Goal: Information Seeking & Learning: Check status

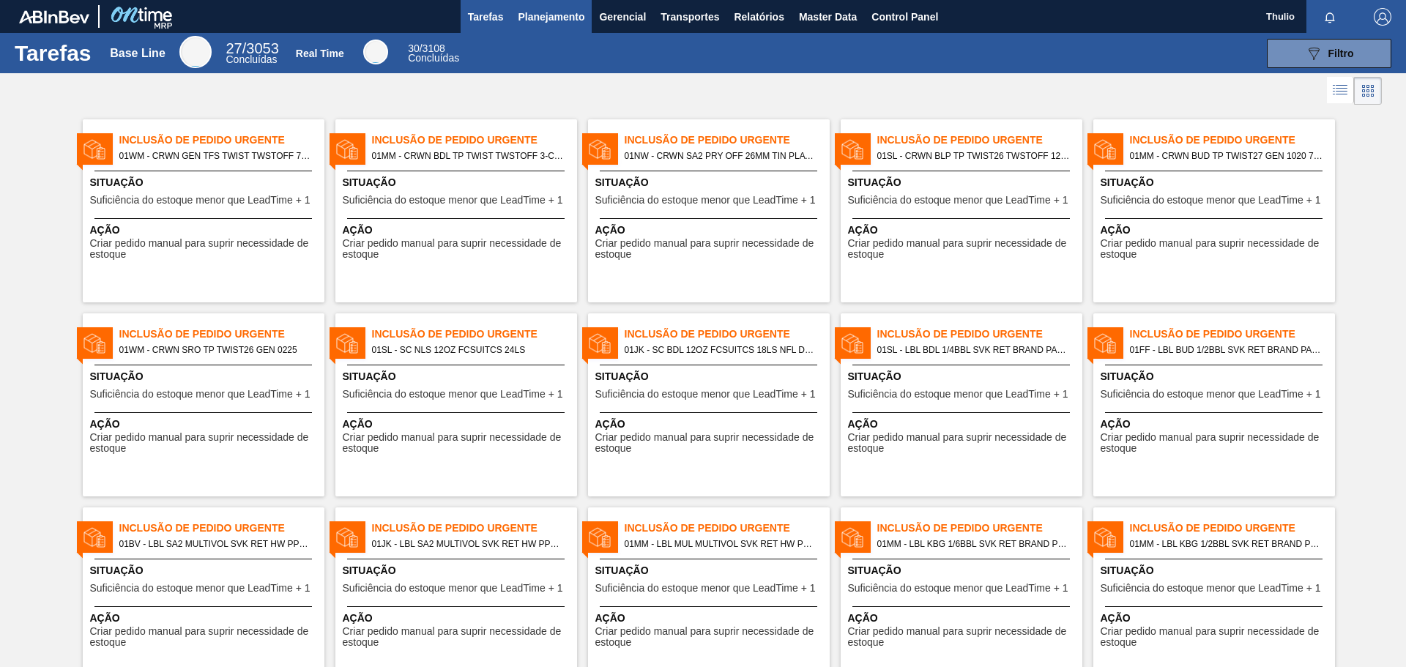
click at [520, 21] on span "Planejamento" at bounding box center [551, 17] width 67 height 18
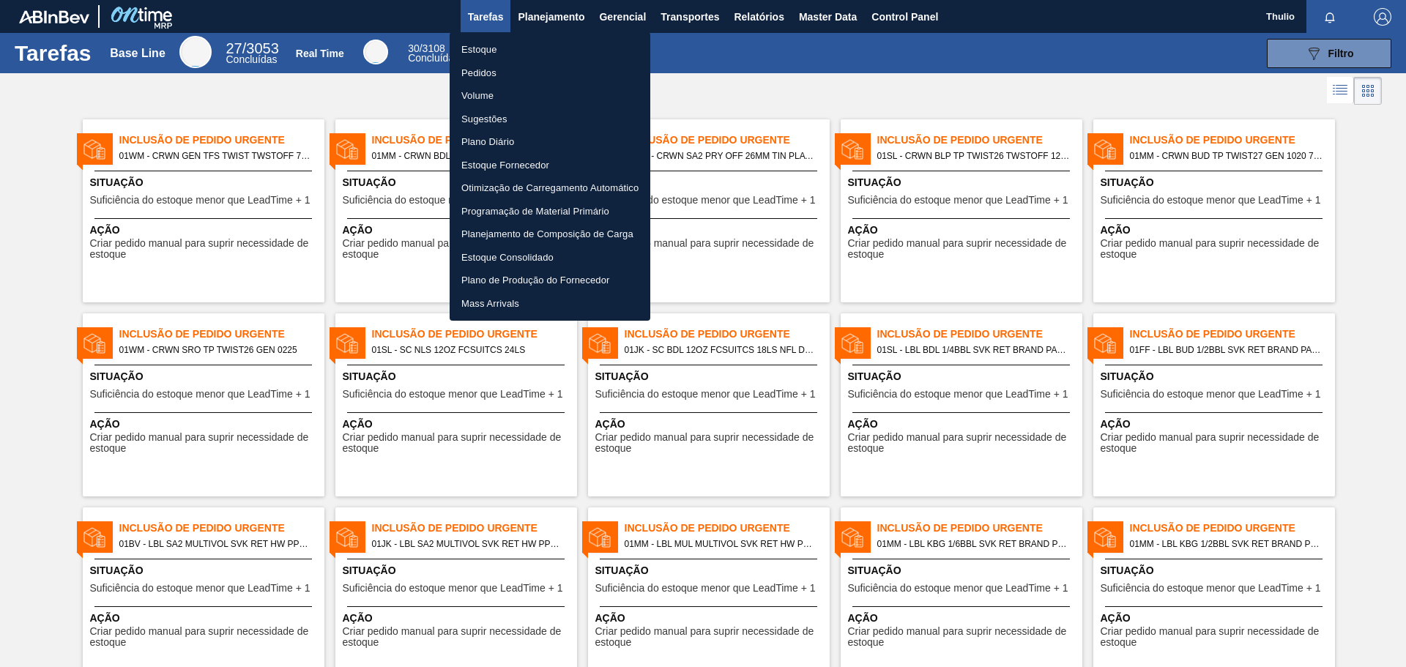
click at [503, 70] on li "Pedidos" at bounding box center [550, 73] width 201 height 23
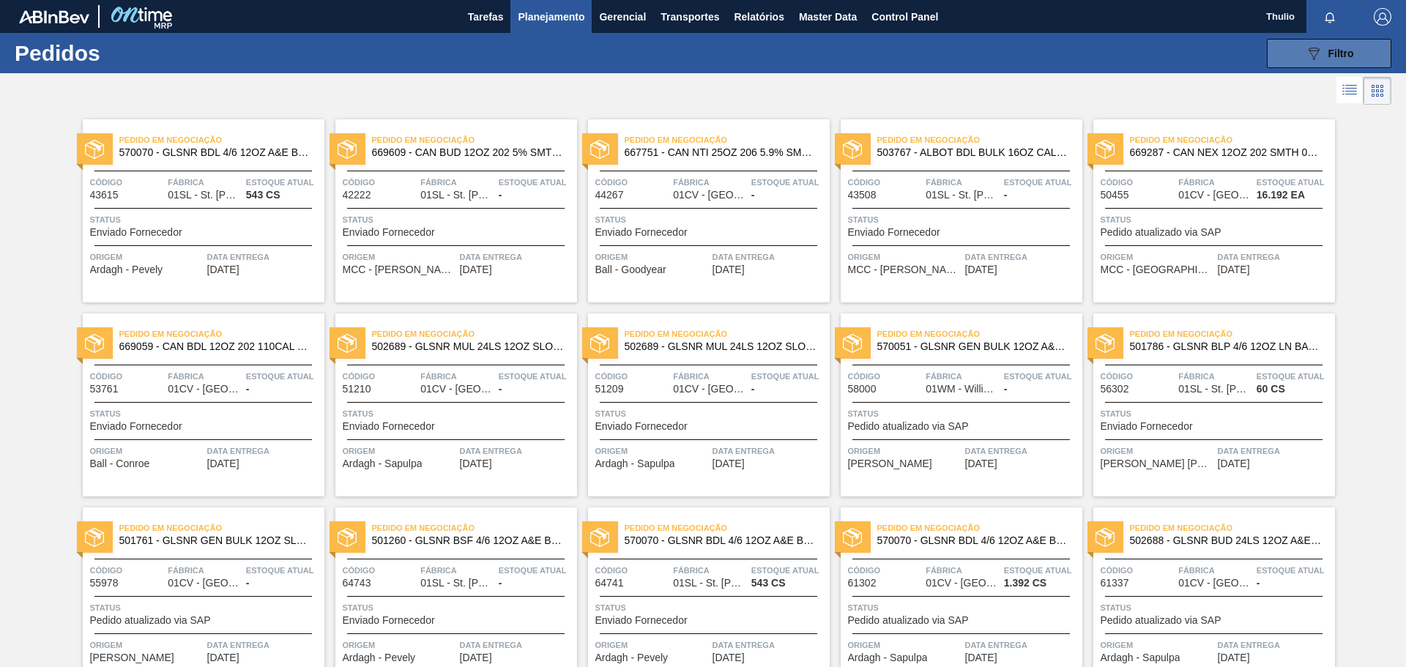
click at [1358, 46] on button "089F7B8B-B2A5-4AFE-B5C0-19BA573D28AC Filtro" at bounding box center [1329, 53] width 125 height 29
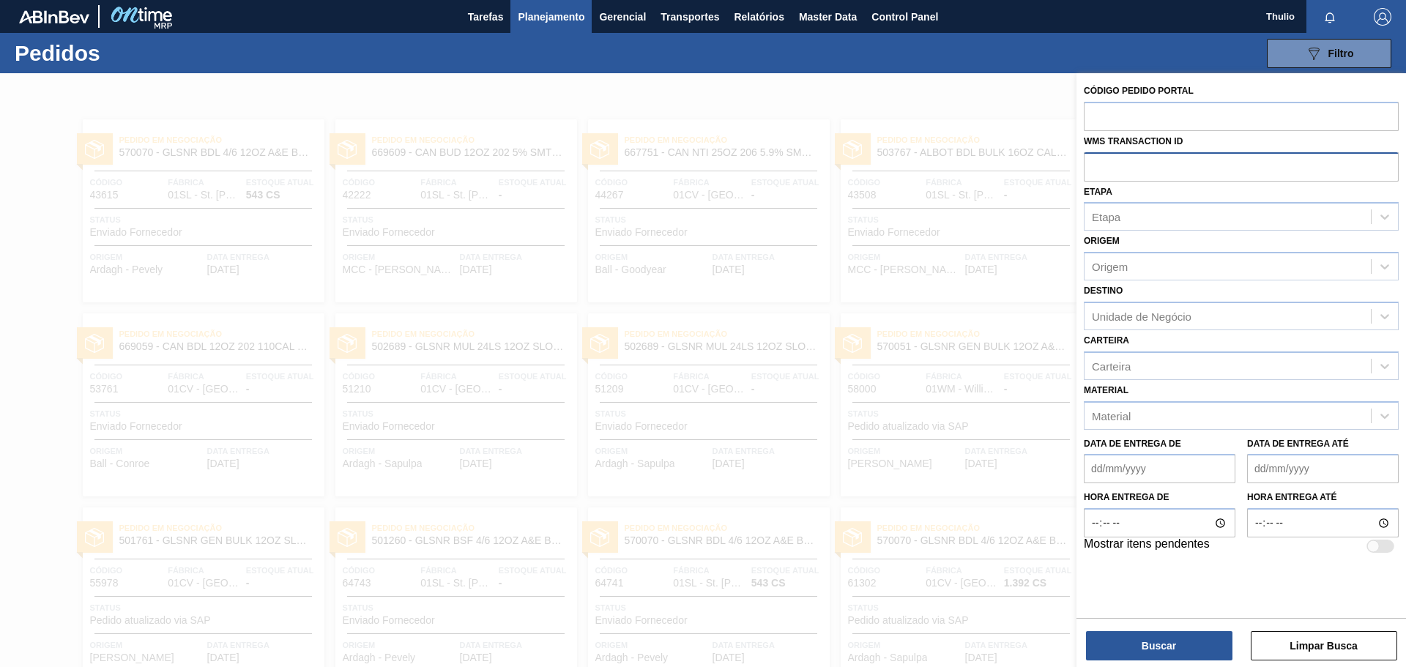
click at [1150, 162] on input "text" at bounding box center [1241, 166] width 315 height 28
paste input "text"
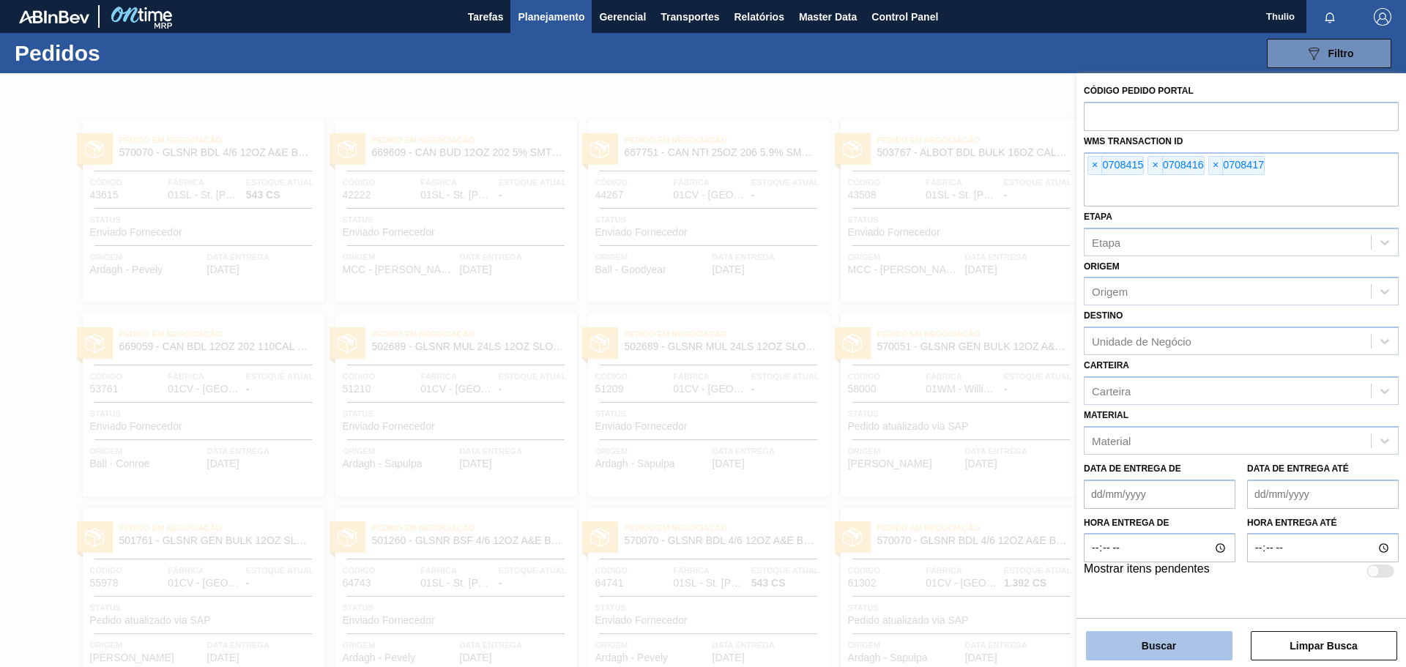
click at [1193, 648] on button "Buscar" at bounding box center [1159, 645] width 147 height 29
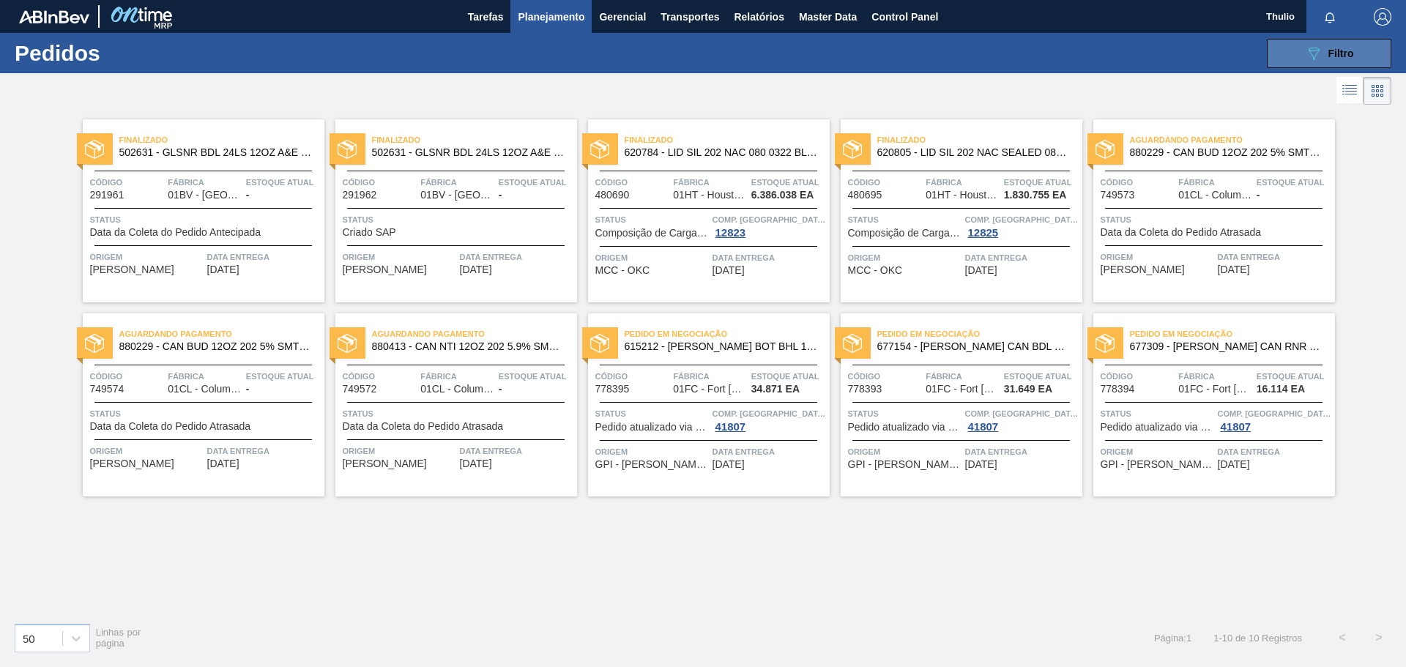
click at [1346, 54] on span "Filtro" at bounding box center [1342, 54] width 26 height 12
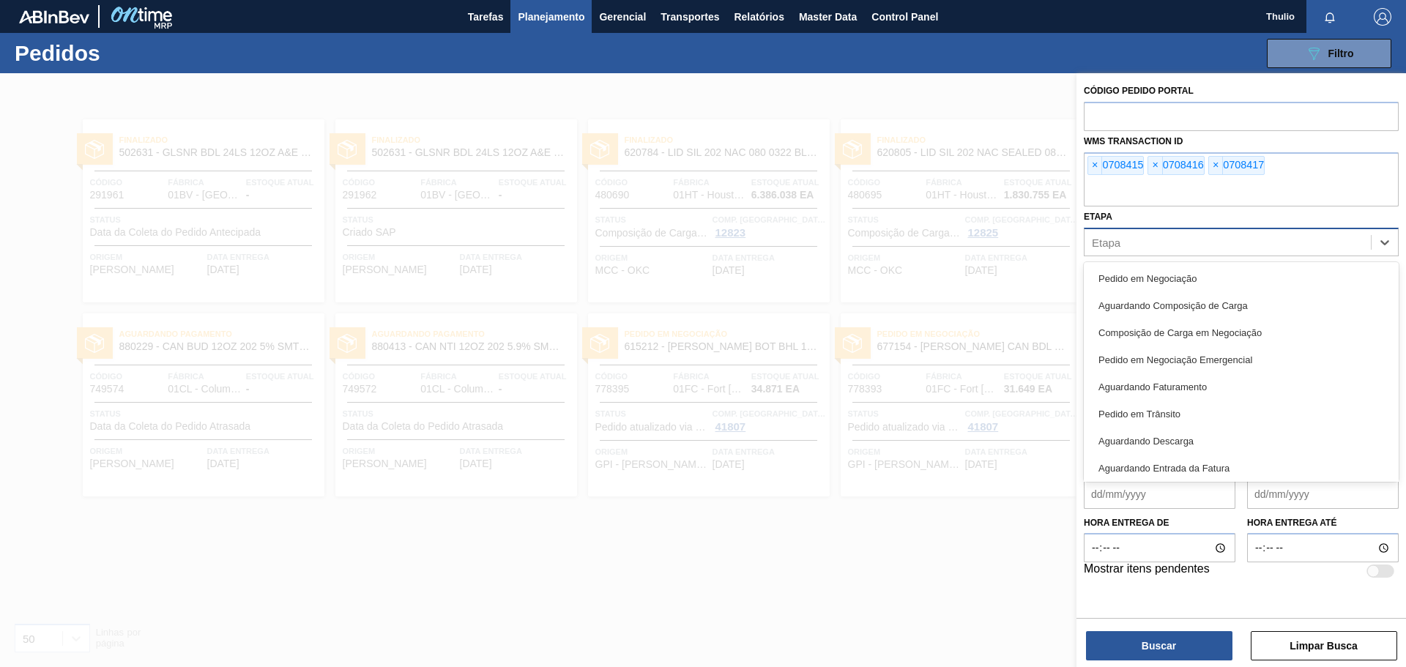
click at [1184, 238] on div "Etapa" at bounding box center [1228, 241] width 286 height 21
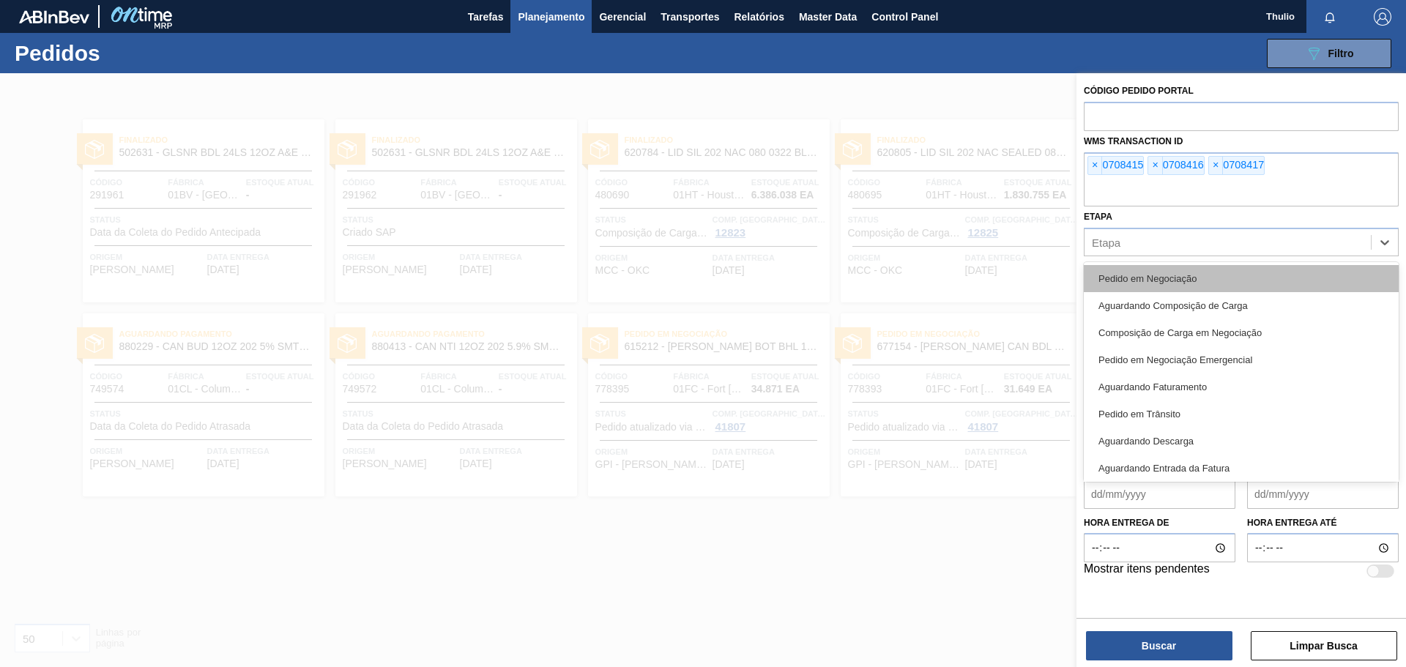
click at [1195, 275] on div "Pedido em Negociação" at bounding box center [1241, 278] width 315 height 27
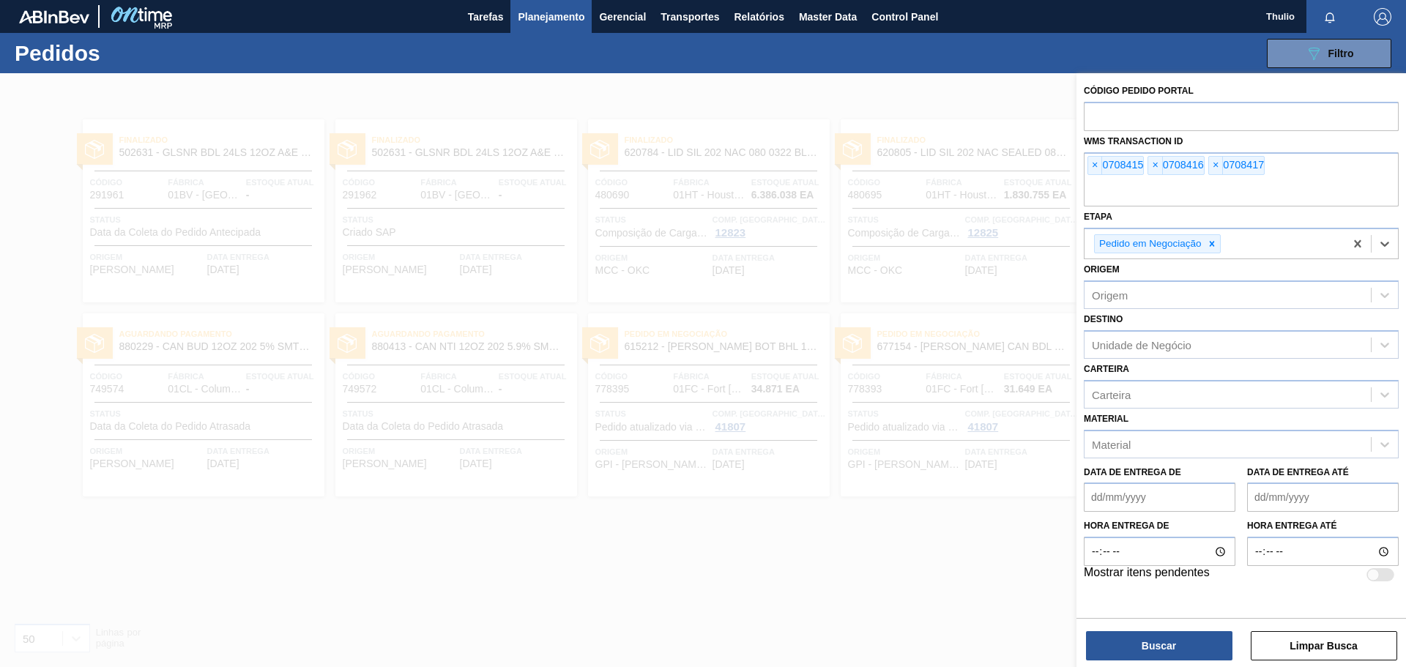
click at [1130, 664] on div "Código Pedido Portal WMS Transaction ID × 0708415 × 0708416 × 0708417 Etapa opt…" at bounding box center [1242, 371] width 330 height 597
click at [1130, 655] on button "Buscar" at bounding box center [1159, 645] width 147 height 29
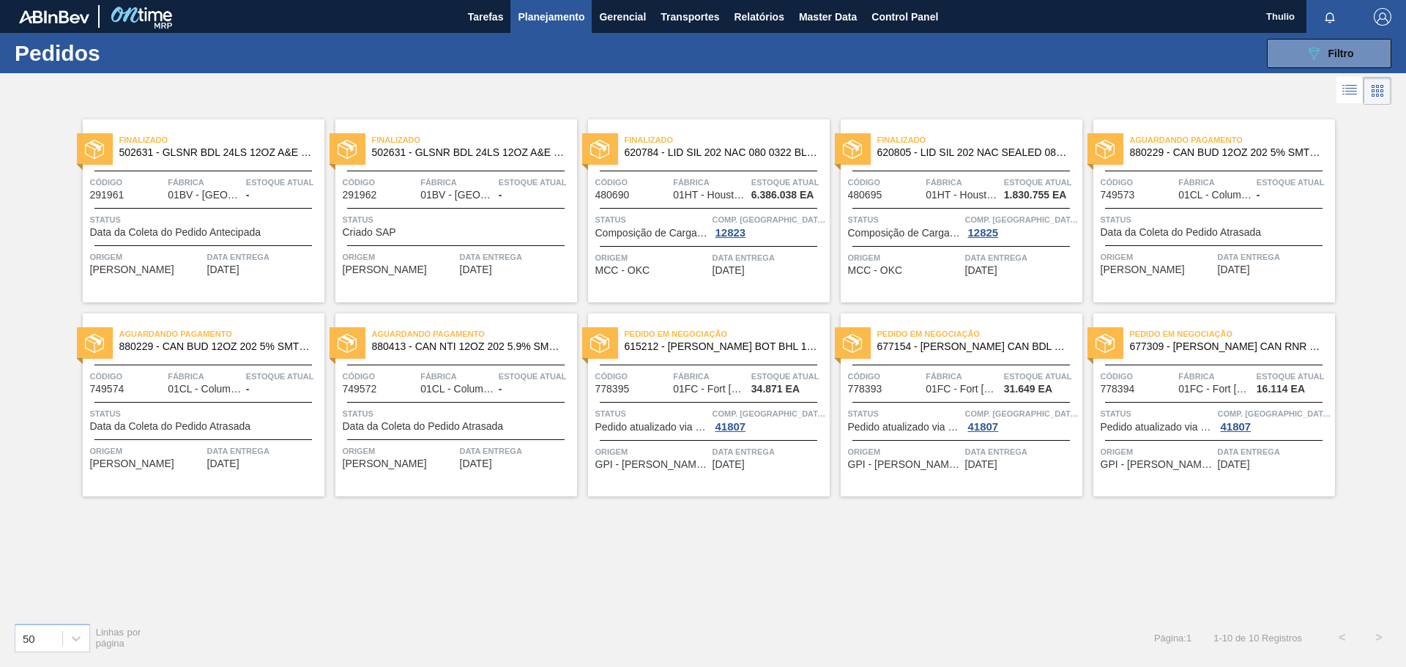
click at [1364, 36] on div "089F7B8B-B2A5-4AFE-B5C0-19BA573D28AC Filtro Código Pedido Portal WMS Transactio…" at bounding box center [816, 53] width 1165 height 44
click at [1357, 51] on button "089F7B8B-B2A5-4AFE-B5C0-19BA573D28AC Filtro" at bounding box center [1329, 53] width 125 height 29
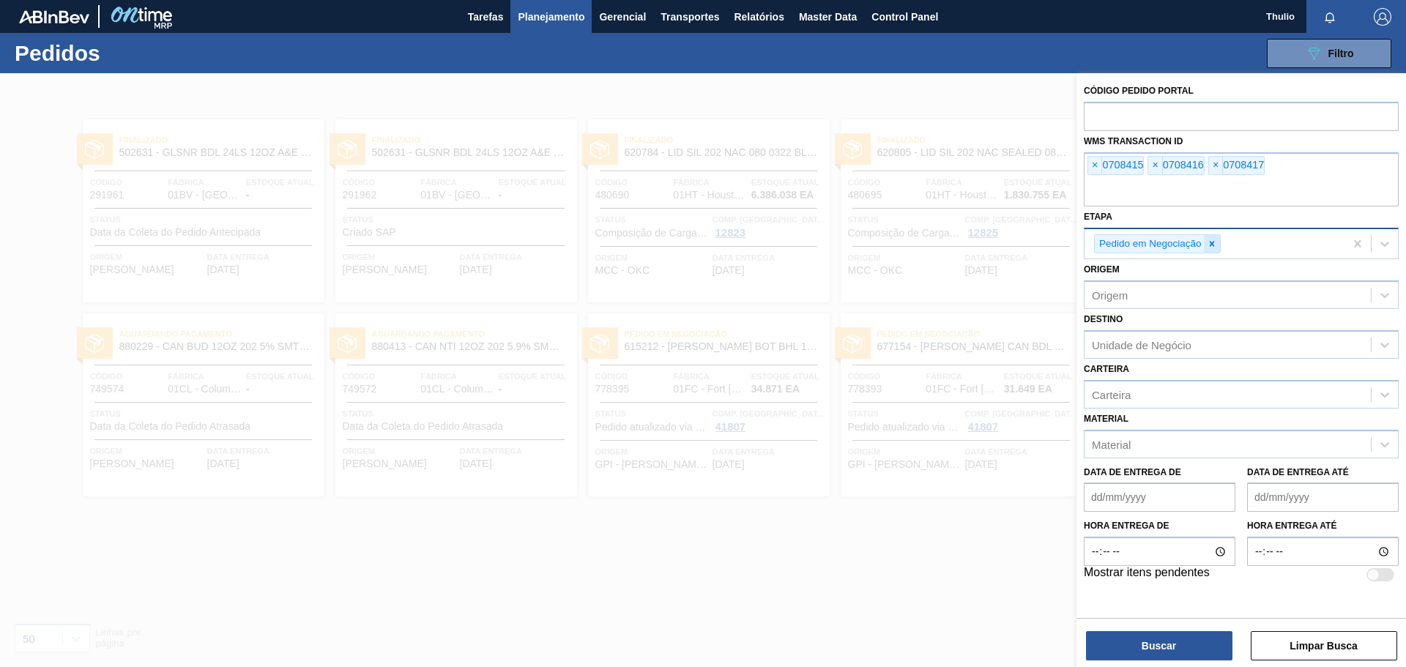
click at [1213, 247] on icon at bounding box center [1212, 244] width 10 height 10
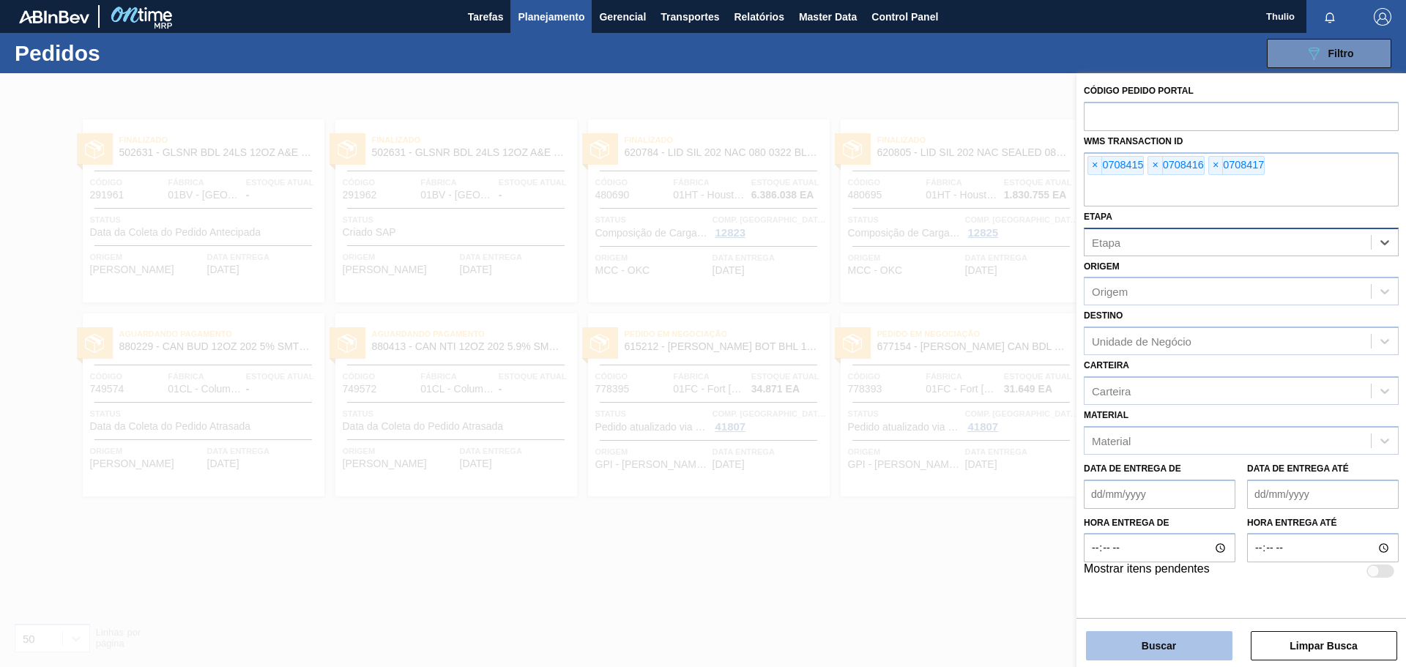
click at [1158, 648] on button "Buscar" at bounding box center [1159, 645] width 147 height 29
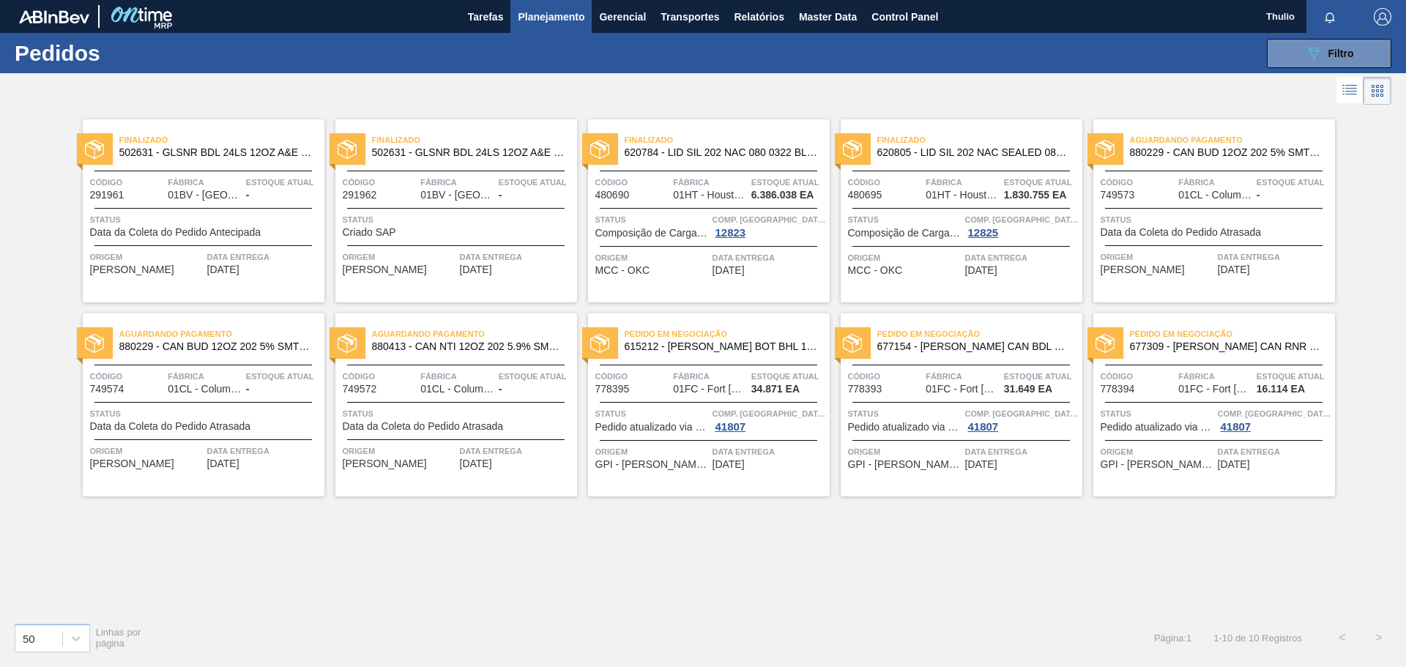
click at [757, 347] on span "615212 - [PERSON_NAME] BOT BHL 12OZ SNUG 12/12 12OZ BOT 01" at bounding box center [721, 346] width 193 height 11
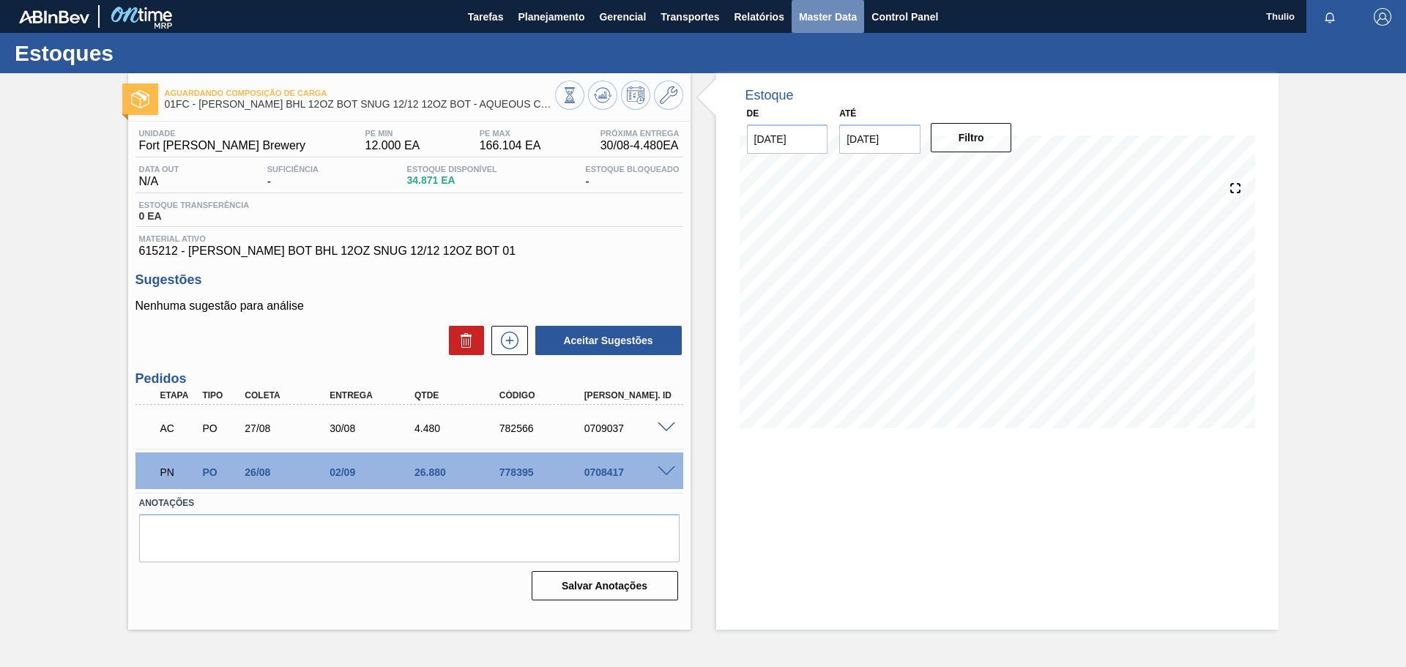
click at [839, 20] on span "Master Data" at bounding box center [828, 17] width 58 height 18
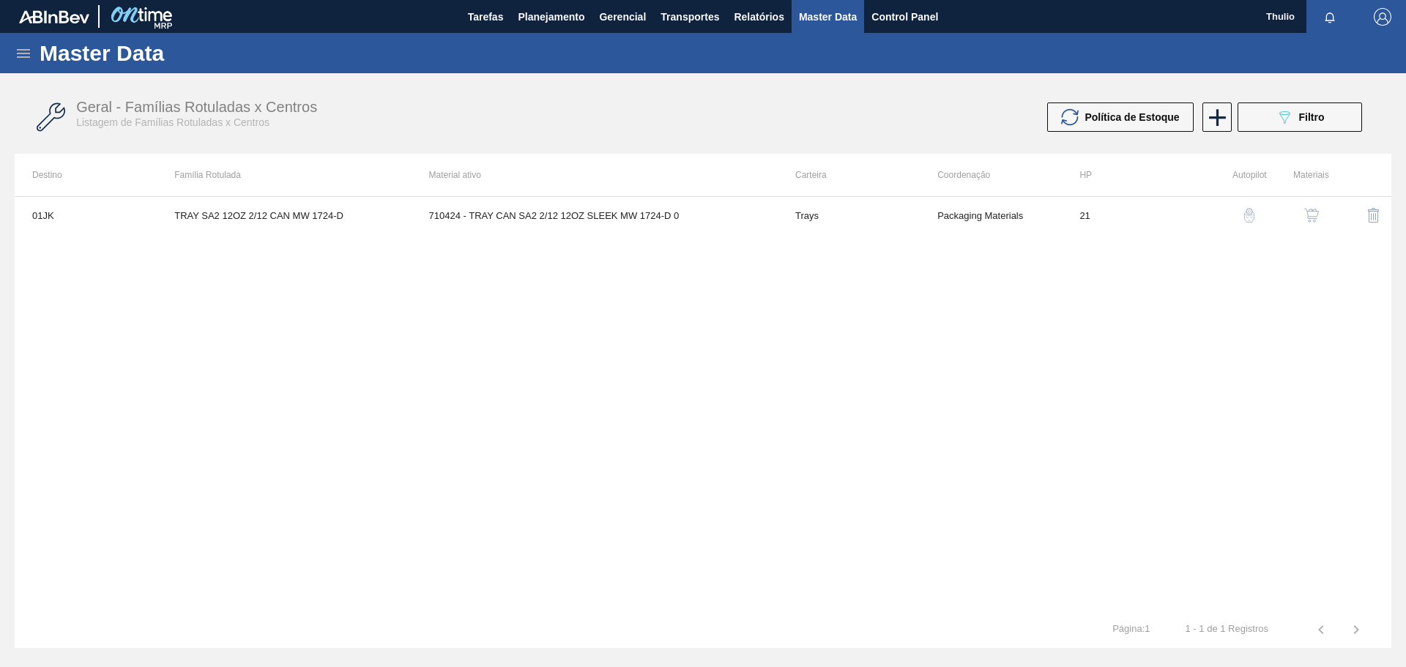
click at [23, 51] on icon at bounding box center [24, 54] width 18 height 18
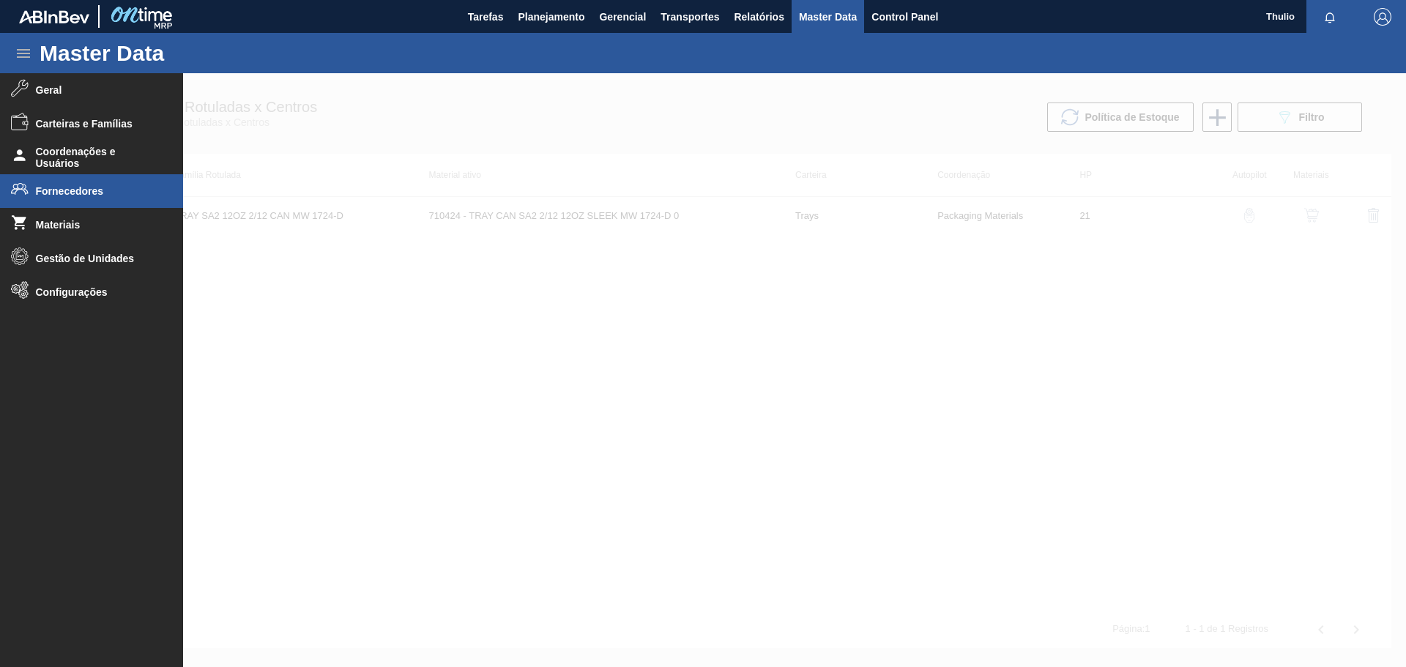
click at [90, 194] on span "Fornecedores" at bounding box center [96, 191] width 121 height 12
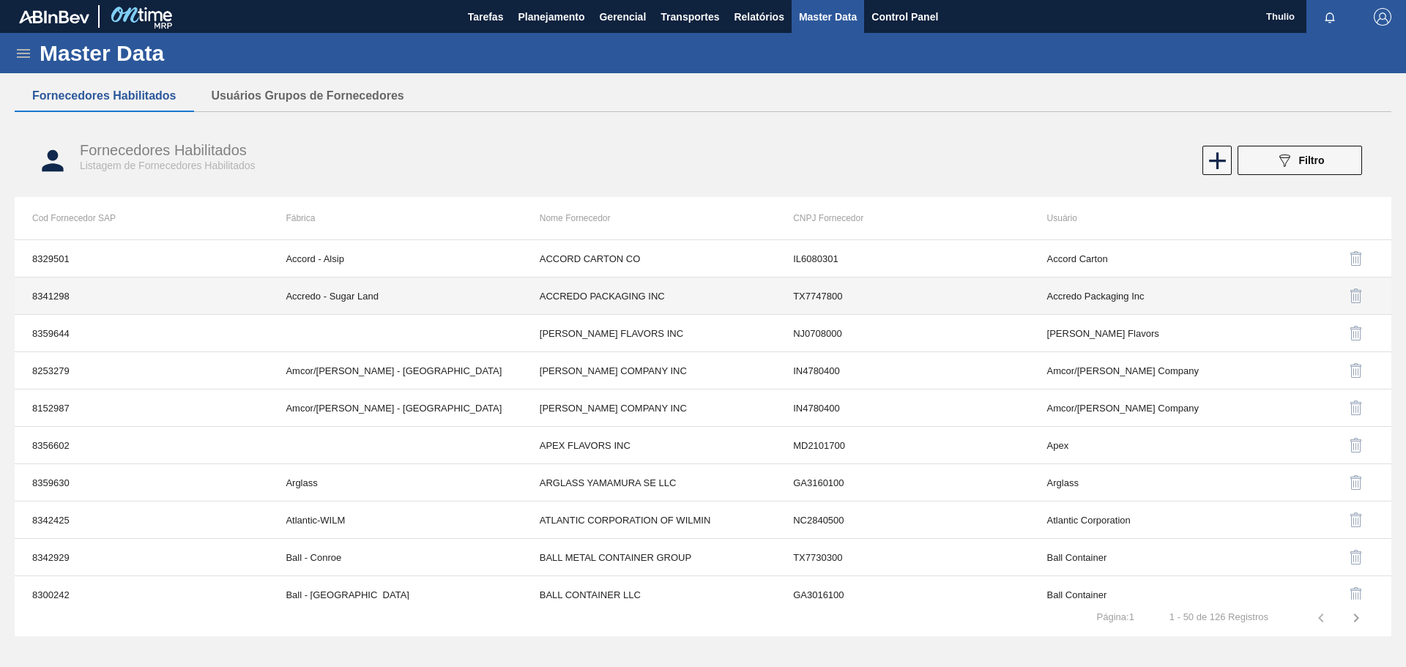
click at [382, 262] on td "Accord - Alsip" at bounding box center [394, 258] width 253 height 37
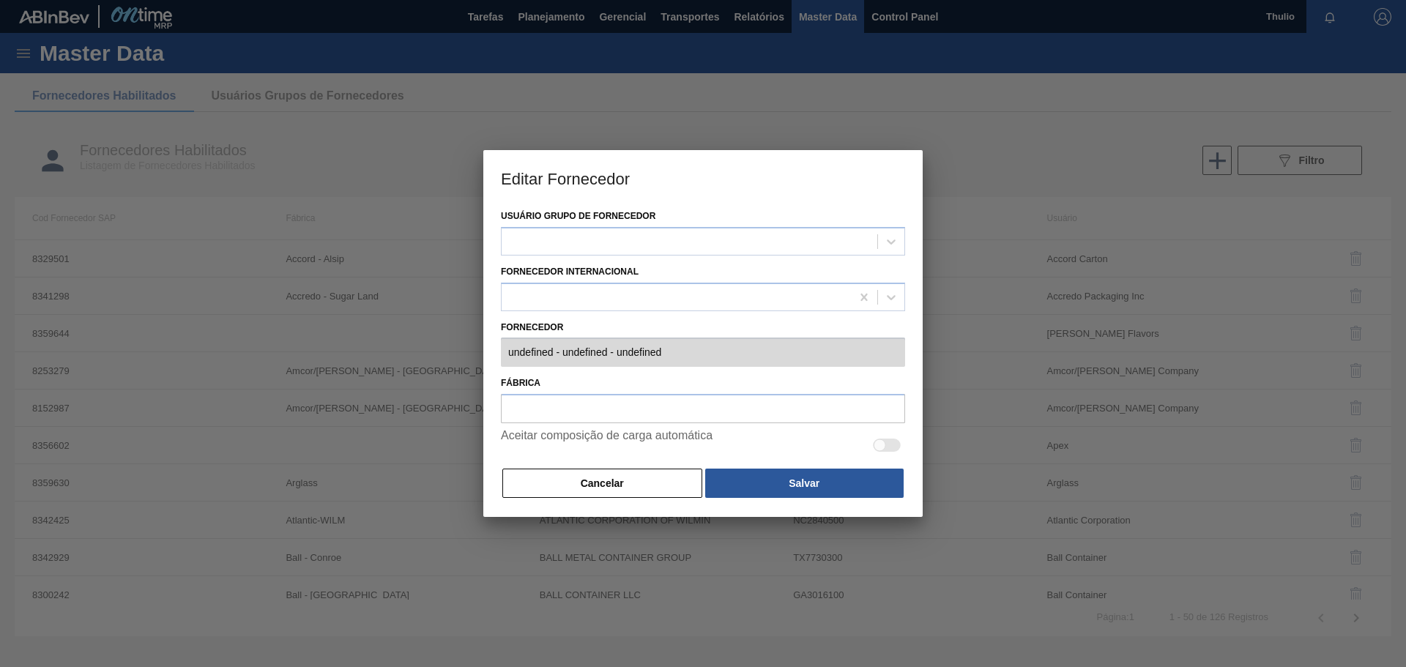
type input "0008329501 - ACCORD CARTON CO - IL6080301"
type input "Accord - Alsip"
checkbox input "true"
click at [893, 56] on div at bounding box center [703, 333] width 1406 height 667
click at [886, 76] on div at bounding box center [703, 333] width 1406 height 667
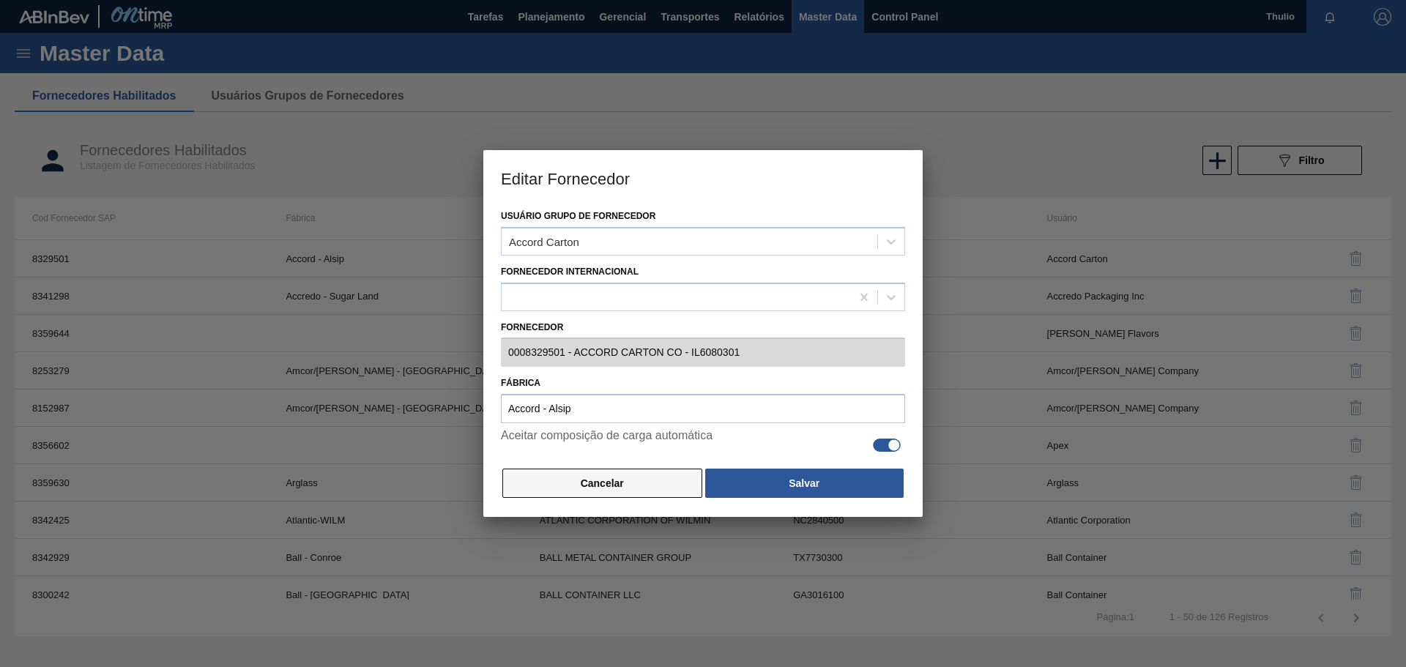
click at [604, 486] on button "Cancelar" at bounding box center [603, 483] width 200 height 29
